Goal: Register for event/course

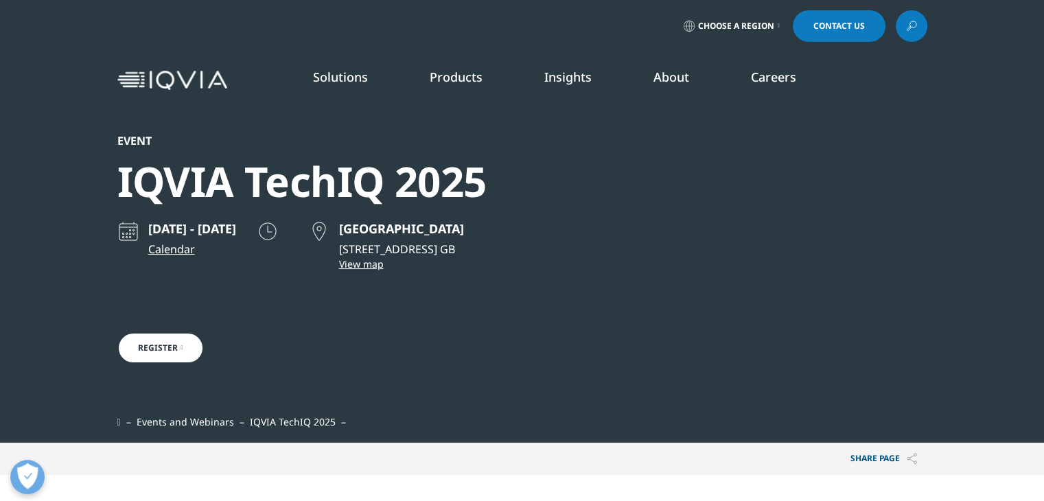
scroll to position [438, 810]
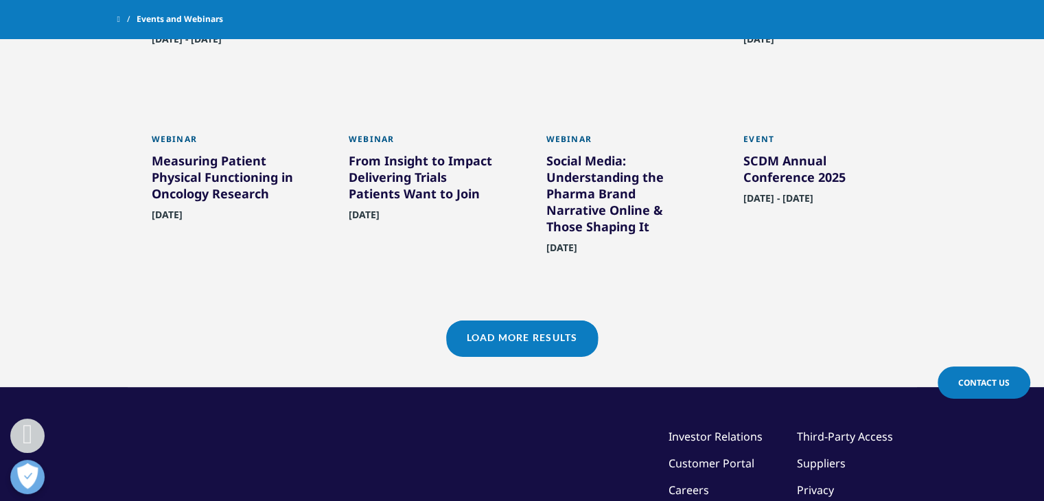
scroll to position [1103, 0]
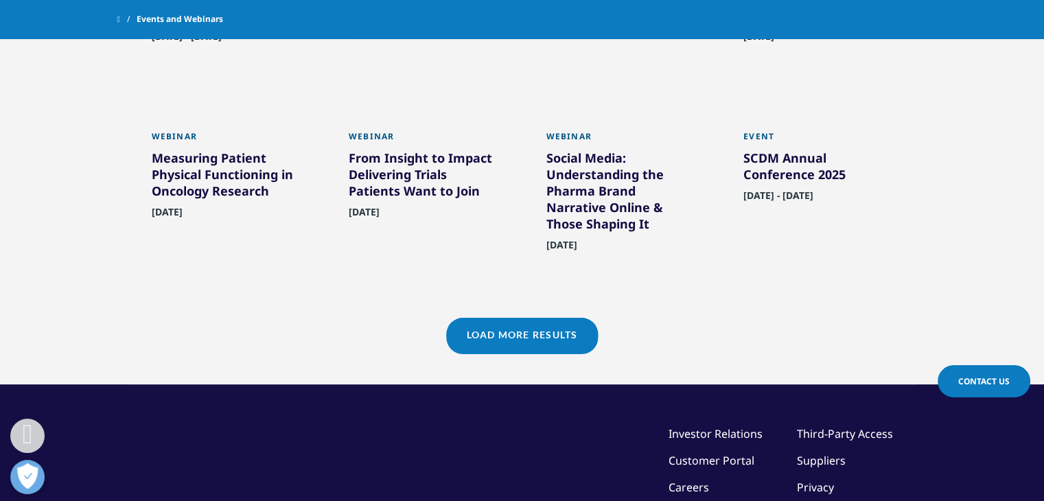
click at [580, 222] on div "Social Media: Understanding the Pharma Brand Narrative Online & Those Shaping It" at bounding box center [621, 194] width 150 height 88
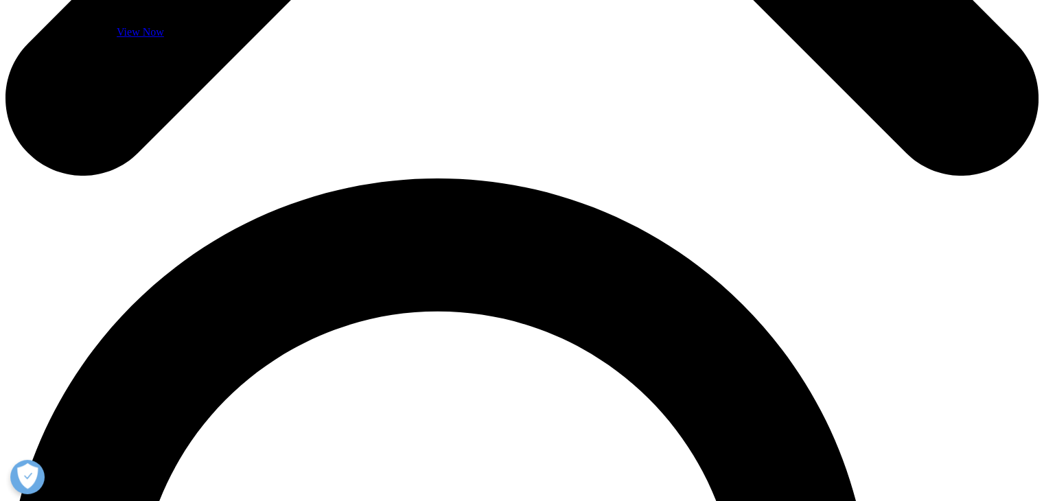
scroll to position [884, 0]
